Goal: Task Accomplishment & Management: Complete application form

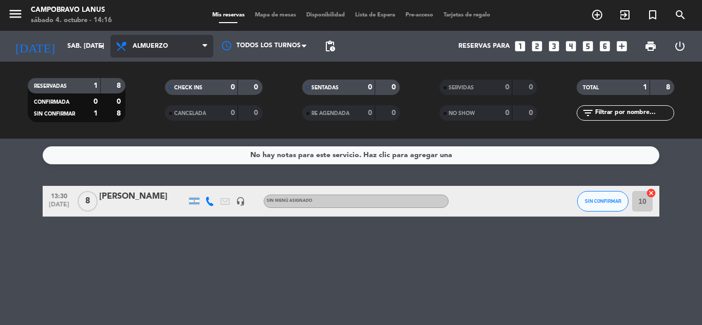
click at [161, 47] on span "Almuerzo" at bounding box center [150, 46] width 35 height 7
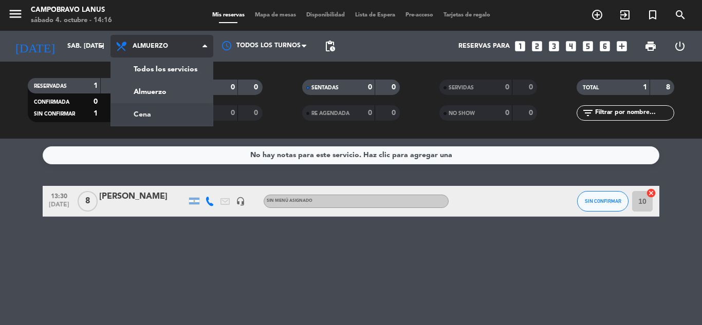
click at [169, 109] on div "menu CAMPOBRAVO Lanus sábado 4. octubre - 14:16 Mis reservas Mapa de mesas Disp…" at bounding box center [351, 69] width 702 height 139
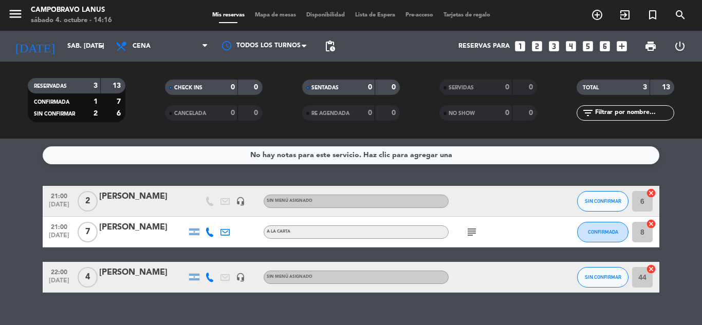
click at [555, 46] on icon "looks_3" at bounding box center [553, 46] width 13 height 13
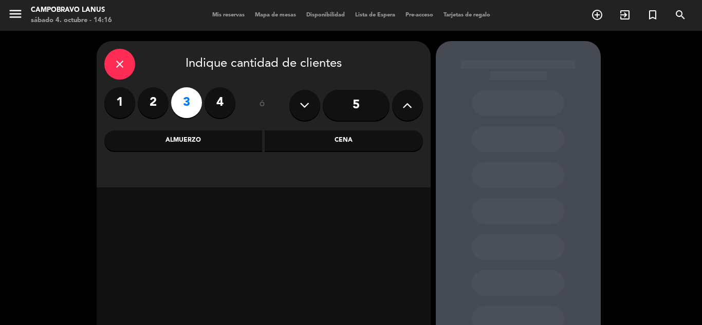
click at [311, 142] on div "Cena" at bounding box center [344, 141] width 158 height 21
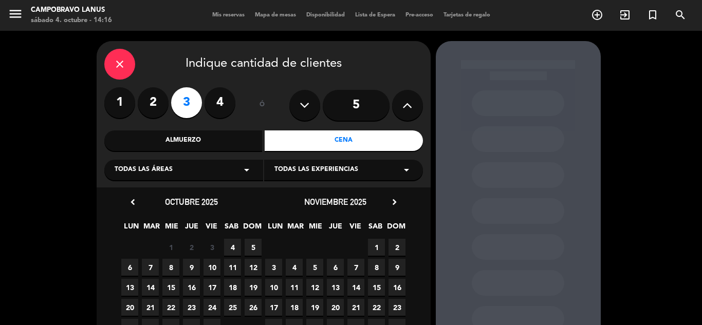
click at [235, 245] on span "4" at bounding box center [232, 247] width 17 height 17
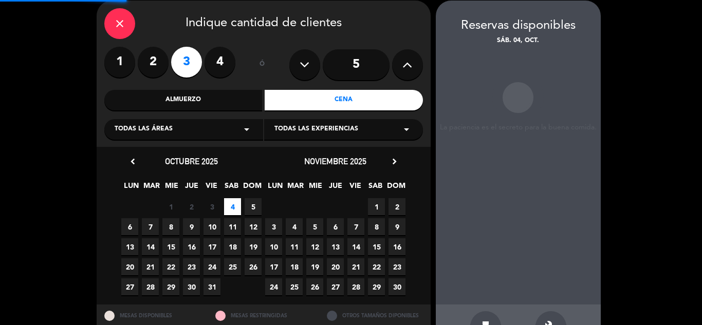
scroll to position [41, 0]
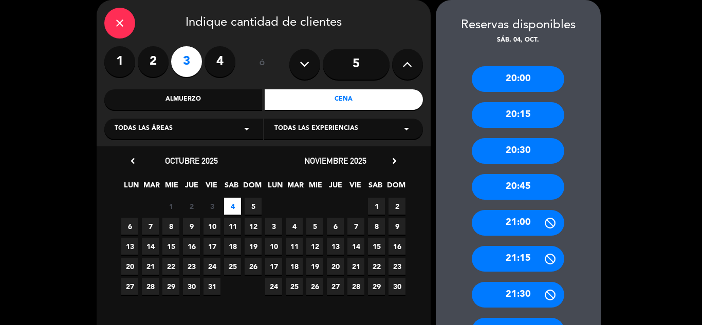
click at [536, 218] on div "21:00" at bounding box center [518, 223] width 92 height 26
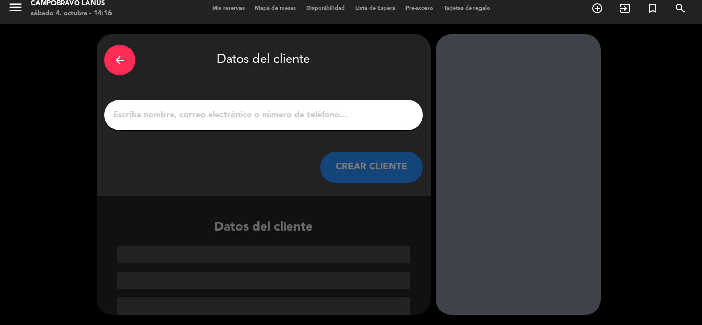
scroll to position [7, 0]
click at [264, 117] on input "1" at bounding box center [263, 115] width 303 height 14
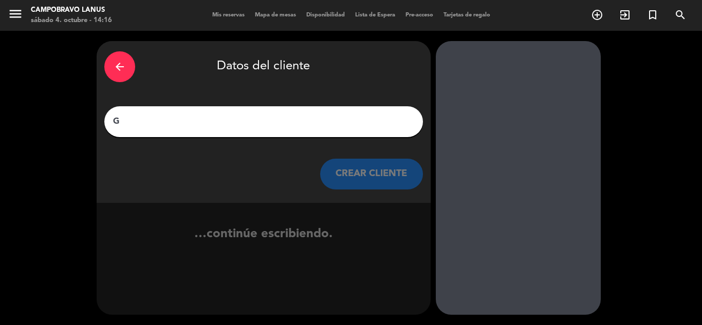
scroll to position [0, 0]
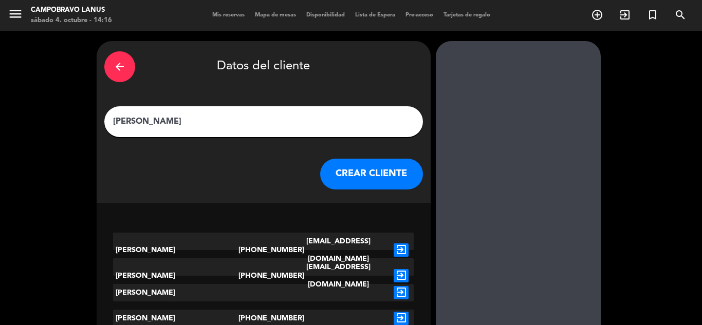
type input "[PERSON_NAME]"
click at [366, 163] on button "CREAR CLIENTE" at bounding box center [371, 174] width 103 height 31
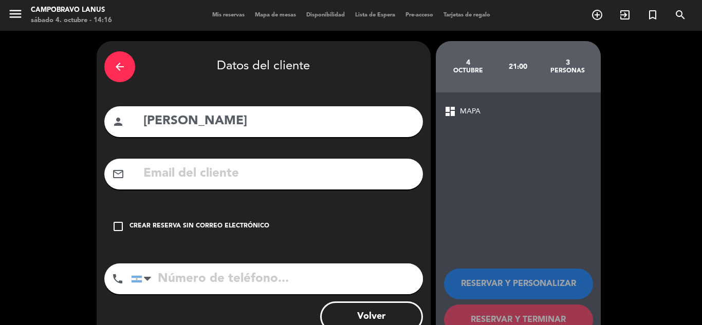
click at [123, 227] on icon "check_box_outline_blank" at bounding box center [118, 226] width 12 height 12
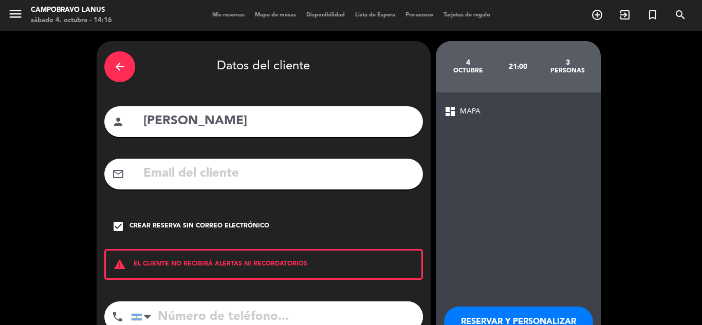
click at [191, 272] on div "warning EL CLIENTE NO RECIBIRÁ ALERTAS NI RECORDATORIOS" at bounding box center [263, 264] width 319 height 31
click at [199, 308] on input "tel" at bounding box center [277, 317] width 292 height 31
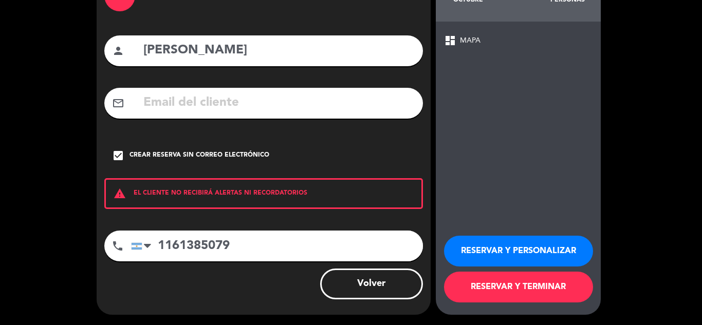
type input "1161385079"
click at [526, 287] on button "RESERVAR Y TERMINAR" at bounding box center [518, 287] width 149 height 31
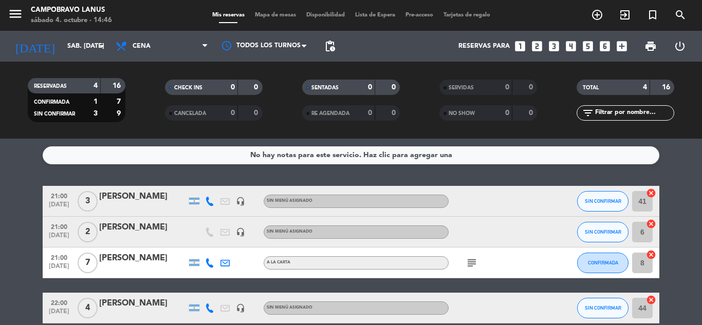
click at [568, 46] on icon "looks_4" at bounding box center [570, 46] width 13 height 13
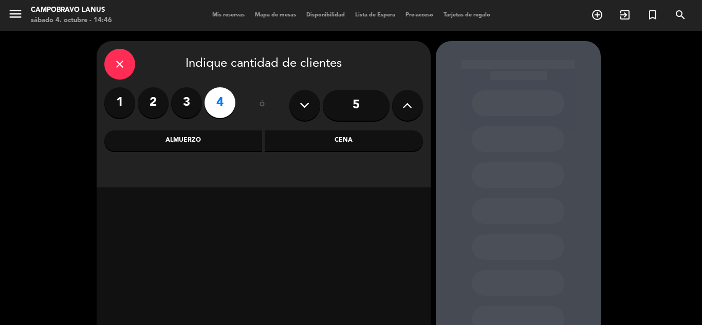
click at [320, 142] on div "Cena" at bounding box center [344, 141] width 158 height 21
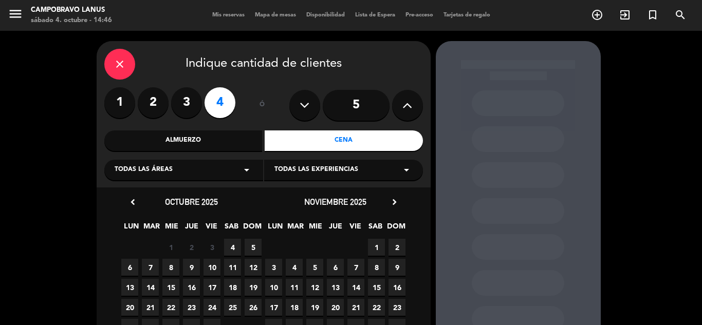
click at [239, 247] on span "4" at bounding box center [232, 247] width 17 height 17
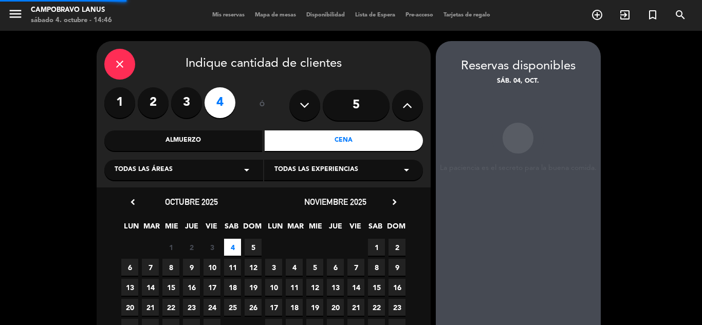
scroll to position [41, 0]
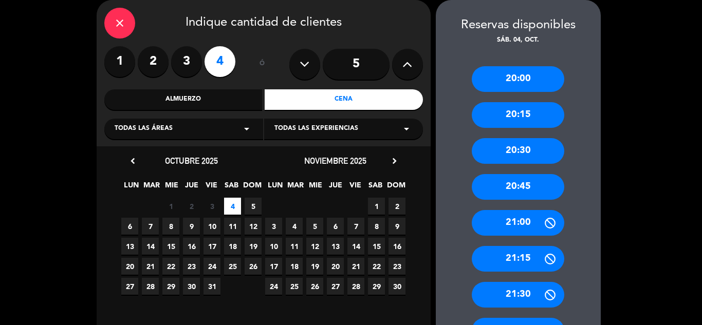
click at [531, 221] on div "21:00" at bounding box center [518, 223] width 92 height 26
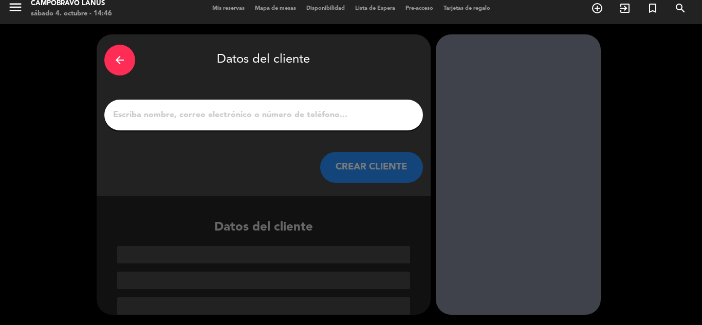
scroll to position [7, 0]
click at [312, 109] on input "1" at bounding box center [263, 115] width 303 height 14
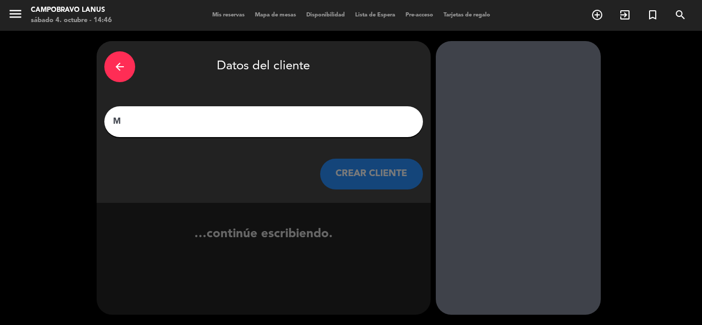
scroll to position [0, 0]
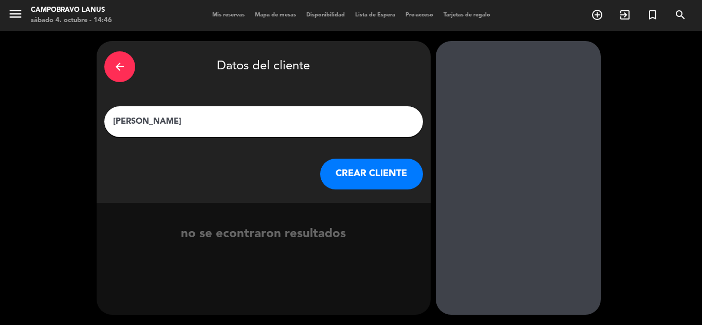
type input "[PERSON_NAME]"
click at [379, 186] on button "CREAR CLIENTE" at bounding box center [371, 174] width 103 height 31
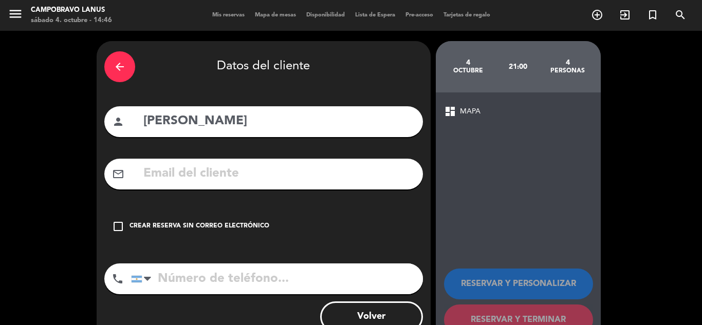
click at [231, 279] on input "tel" at bounding box center [277, 279] width 292 height 31
type input "1150133106"
click at [145, 221] on div "check_box_outline_blank Crear reserva sin correo electrónico" at bounding box center [263, 226] width 319 height 31
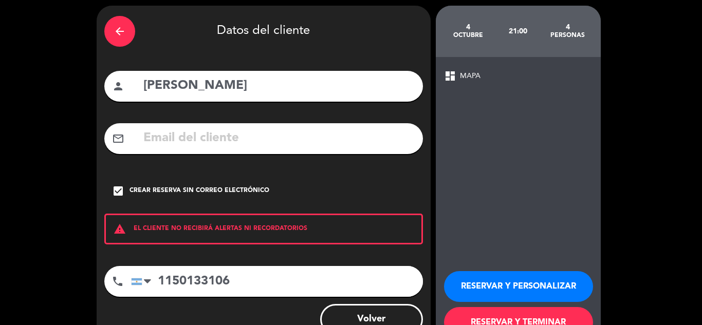
scroll to position [71, 0]
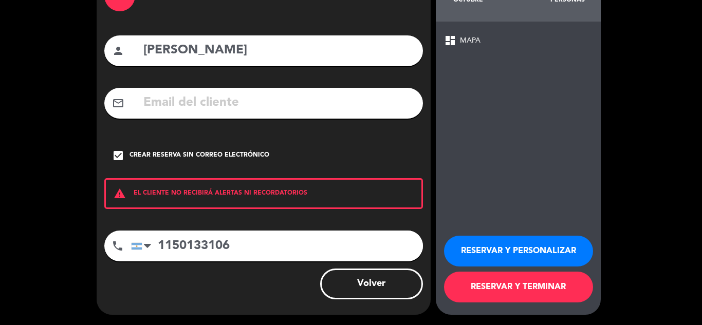
click at [544, 286] on button "RESERVAR Y TERMINAR" at bounding box center [518, 287] width 149 height 31
